Goal: Navigation & Orientation: Find specific page/section

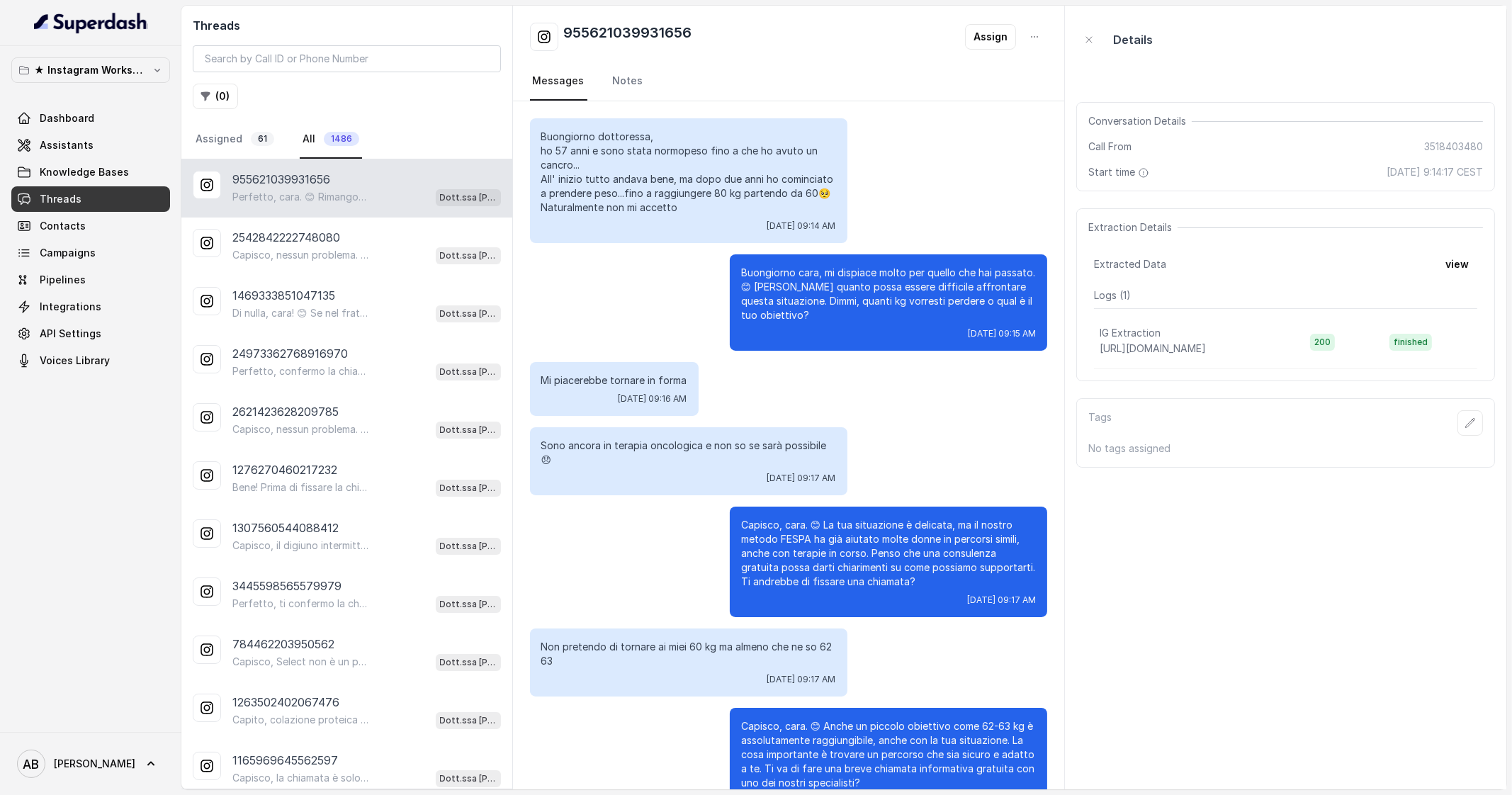
scroll to position [2470, 0]
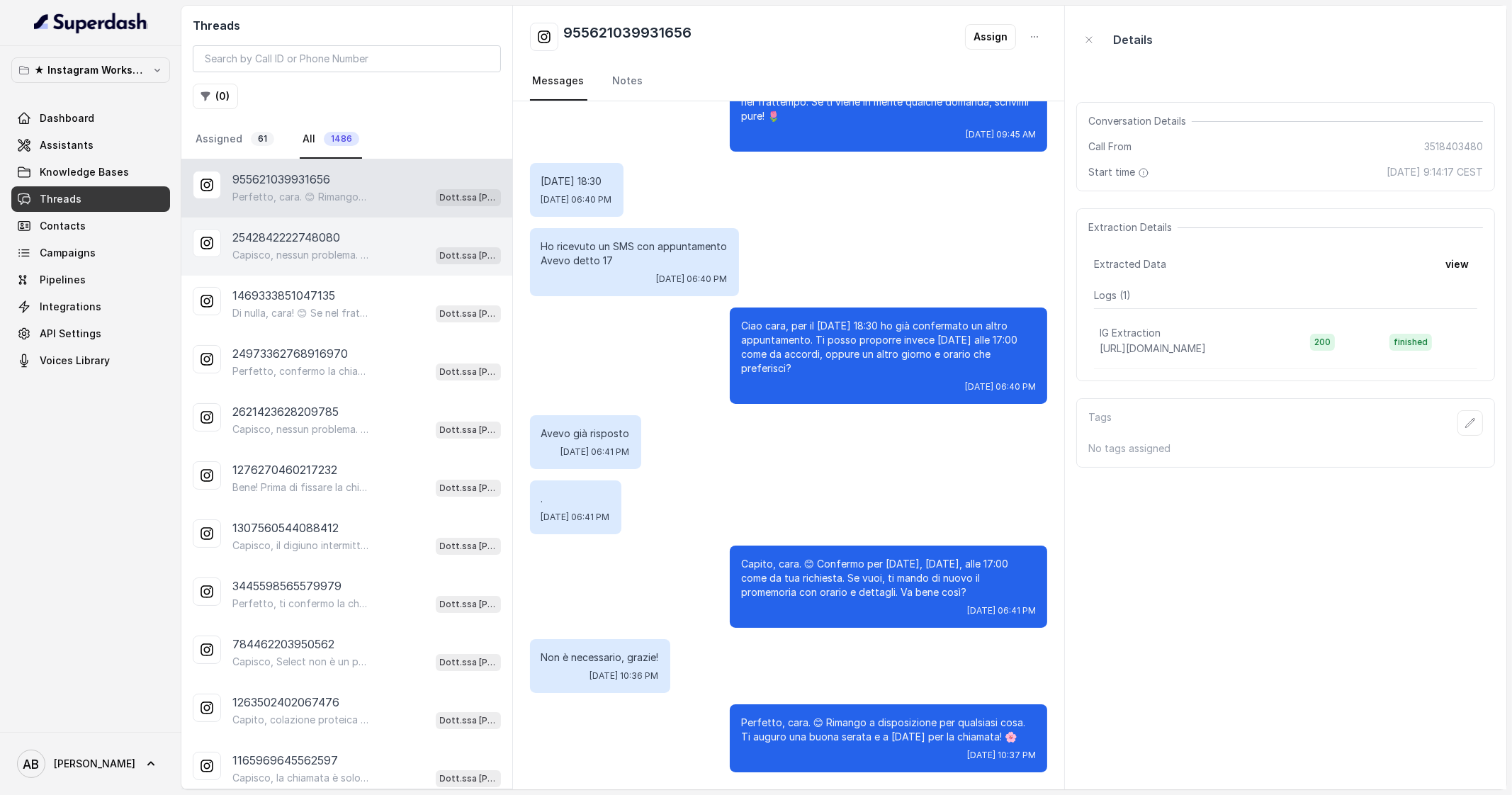
click at [302, 252] on p "Capisco, nessun problema. Per aiutarti al meglio, dimmi quanti kg vorresti perd…" at bounding box center [300, 254] width 136 height 14
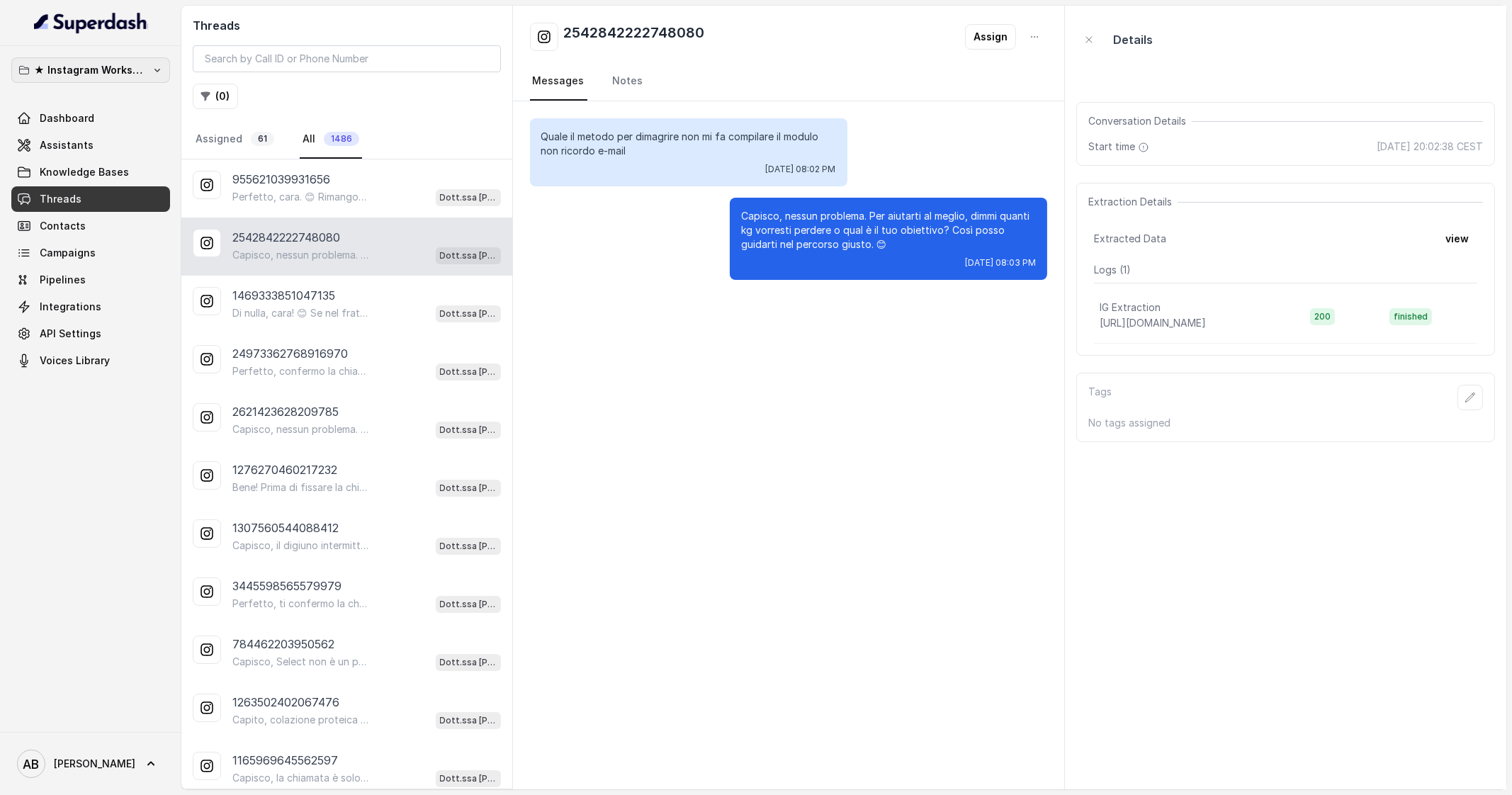
click at [125, 62] on p "★ Instagram Workspace" at bounding box center [91, 70] width 113 height 17
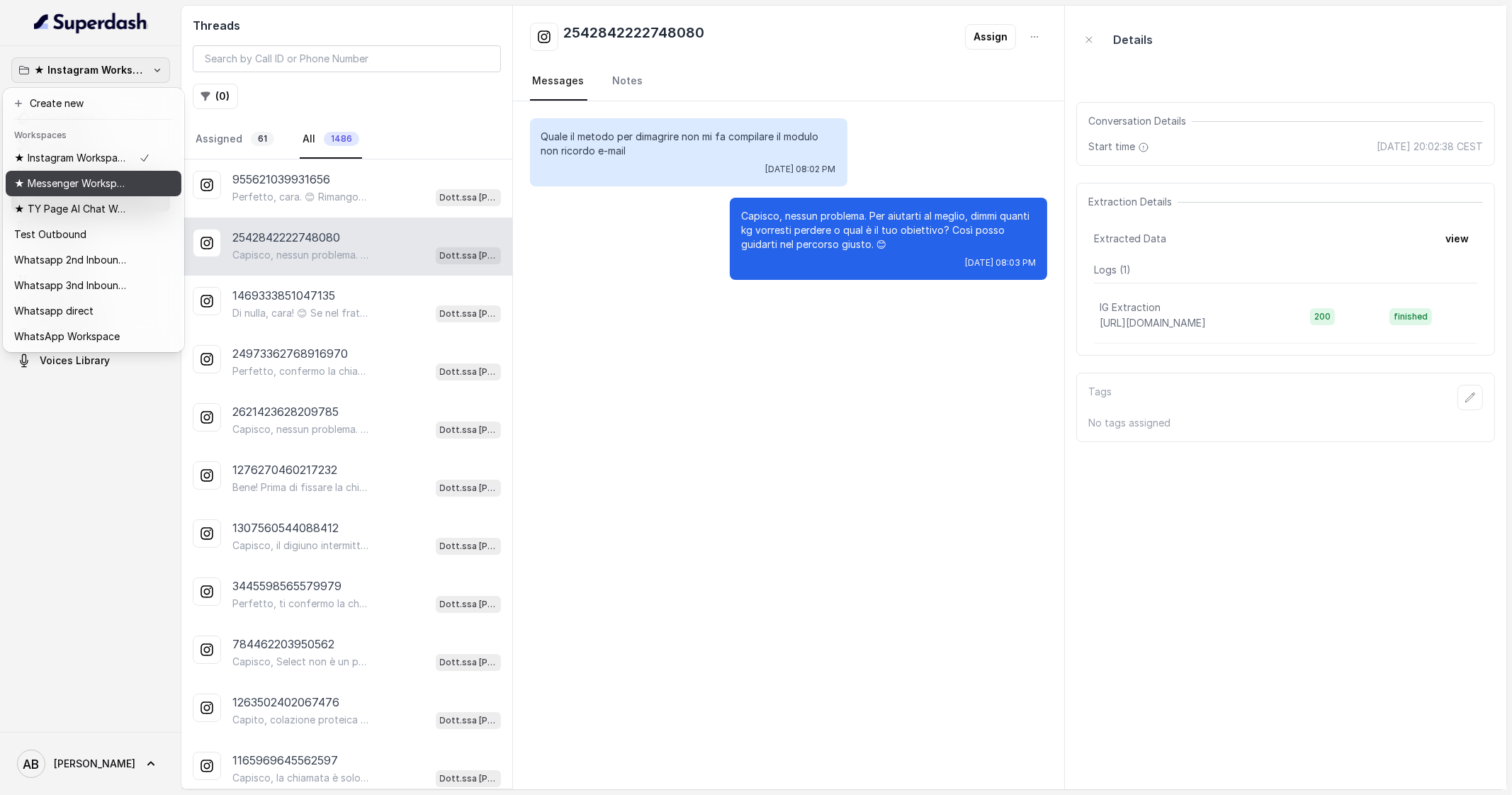
click at [104, 185] on p "★ Messenger Workspace" at bounding box center [70, 184] width 113 height 17
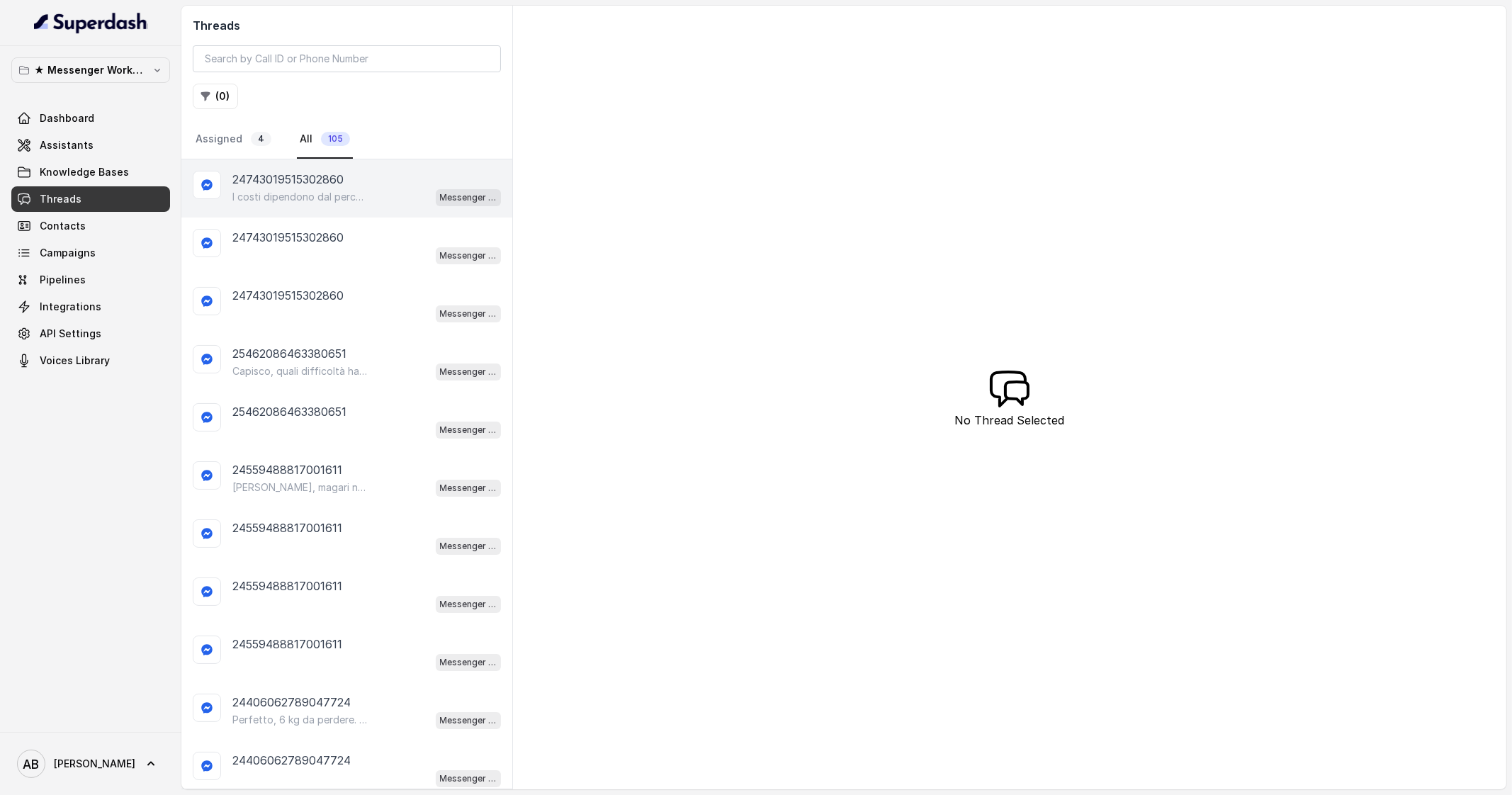
click at [305, 193] on p "I costi dipendono dal percorso personalizzato che ti verrà proposto, calibrato …" at bounding box center [300, 197] width 136 height 14
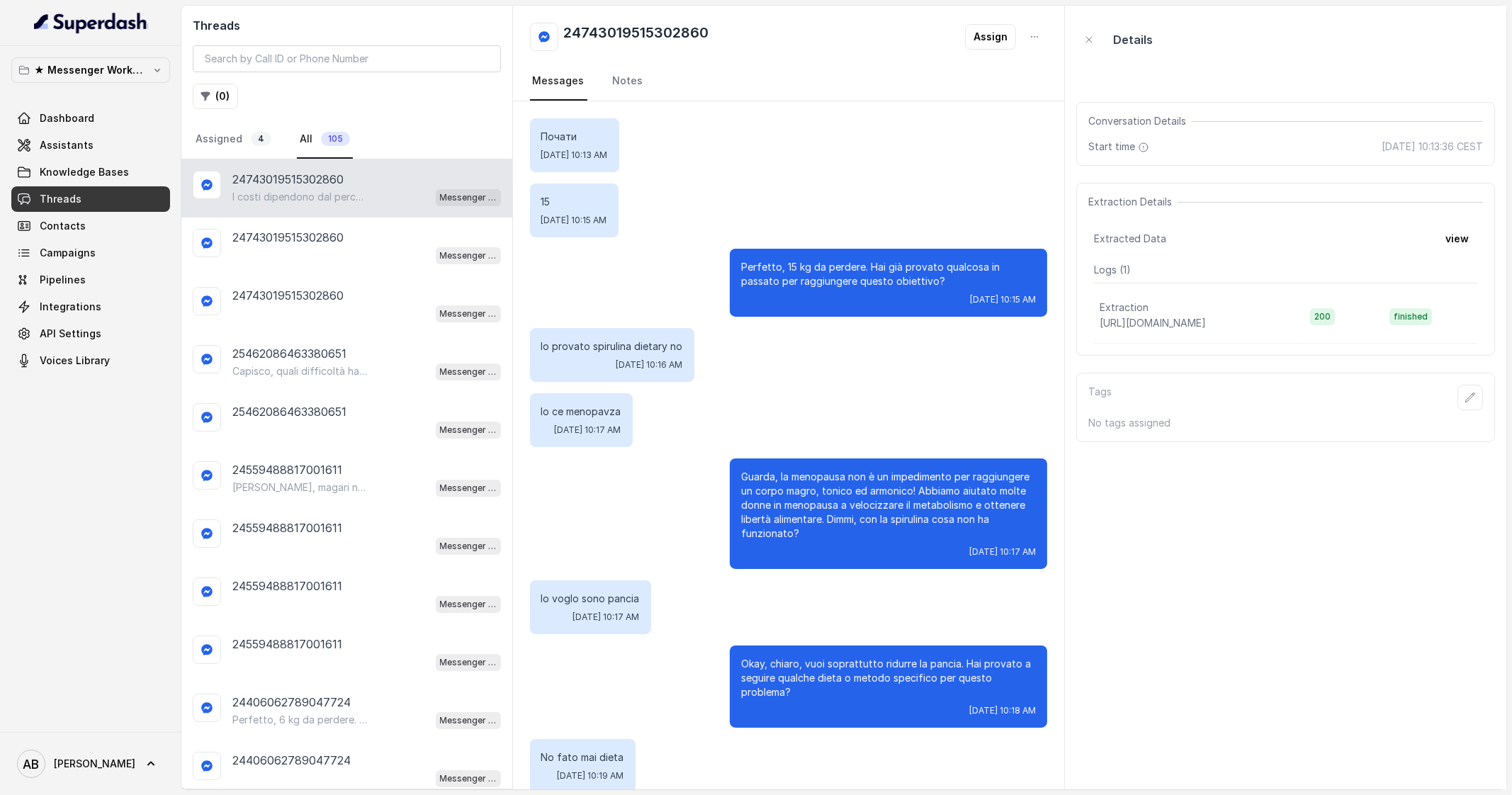
scroll to position [949, 0]
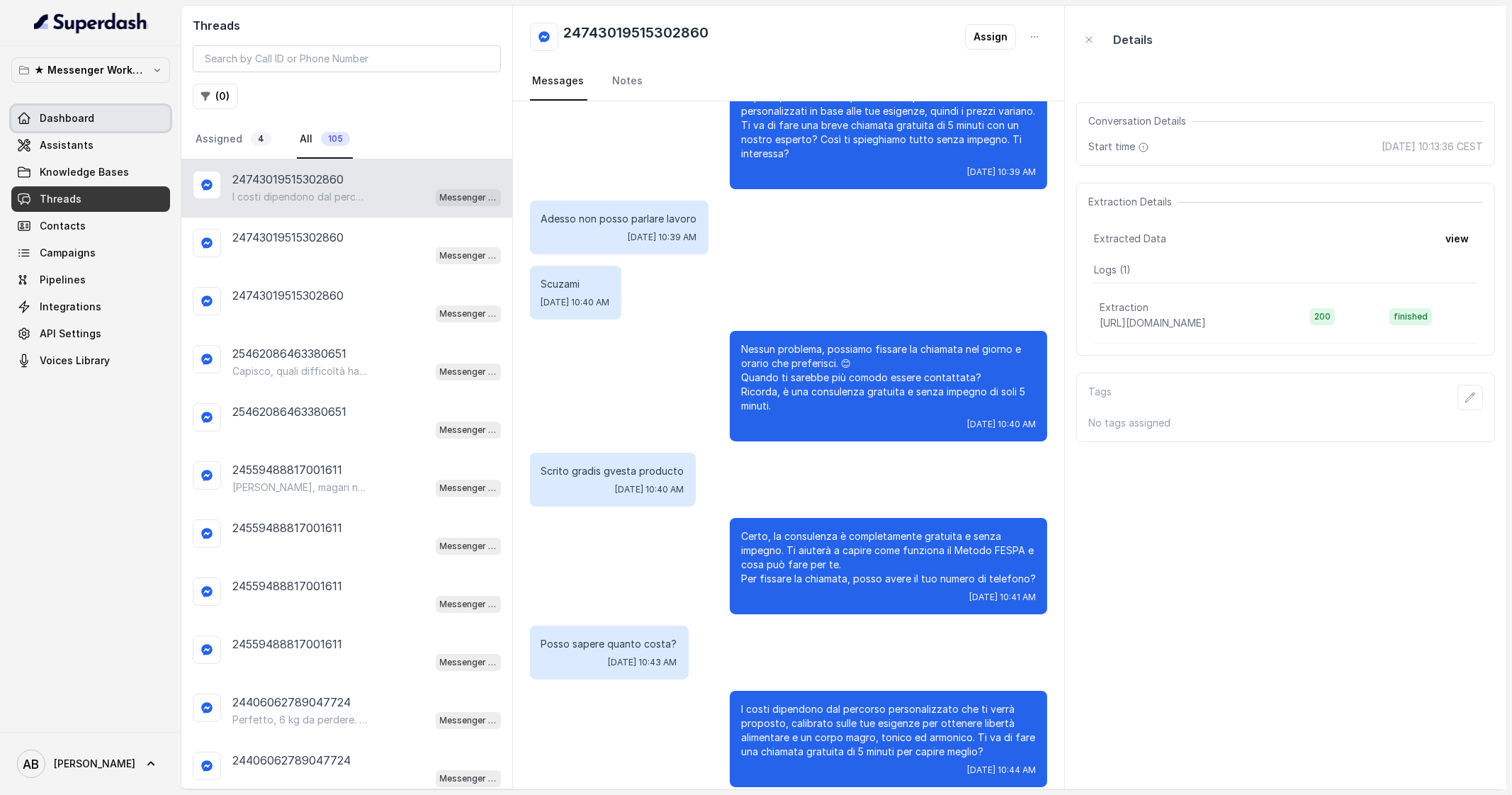
click at [68, 123] on span "Dashboard" at bounding box center [66, 118] width 54 height 14
